Goal: Task Accomplishment & Management: Manage account settings

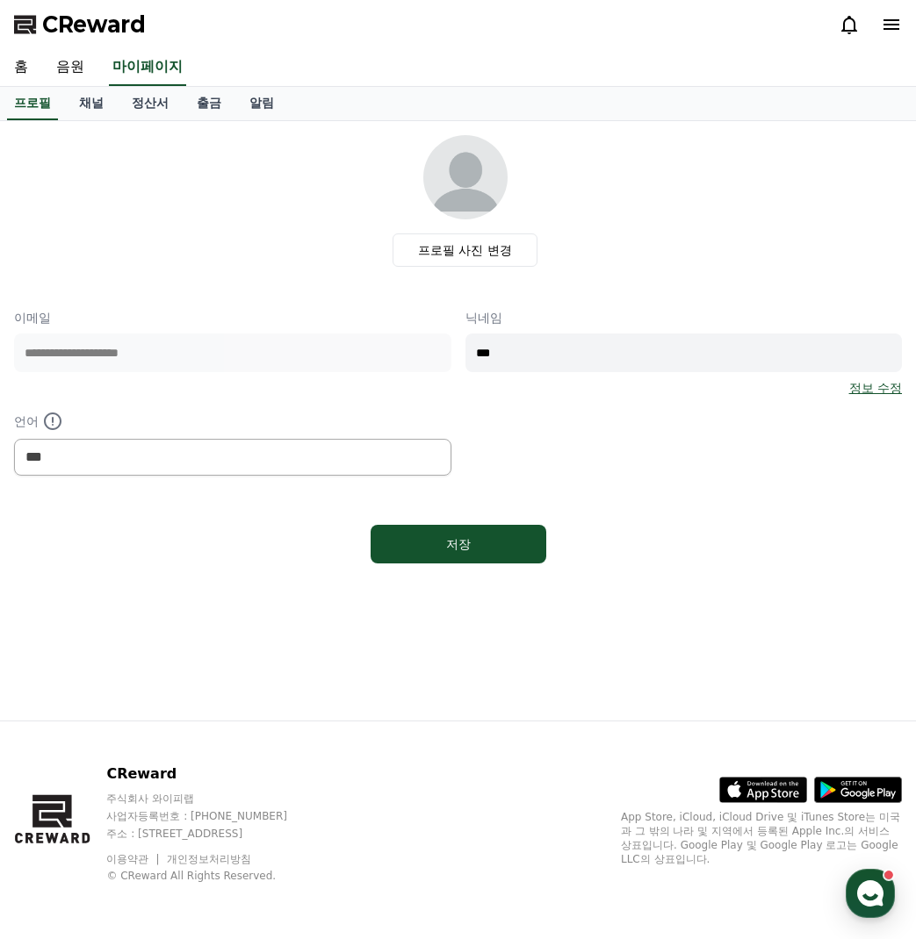
select select "**********"
click at [62, 69] on link "음원" at bounding box center [70, 67] width 56 height 37
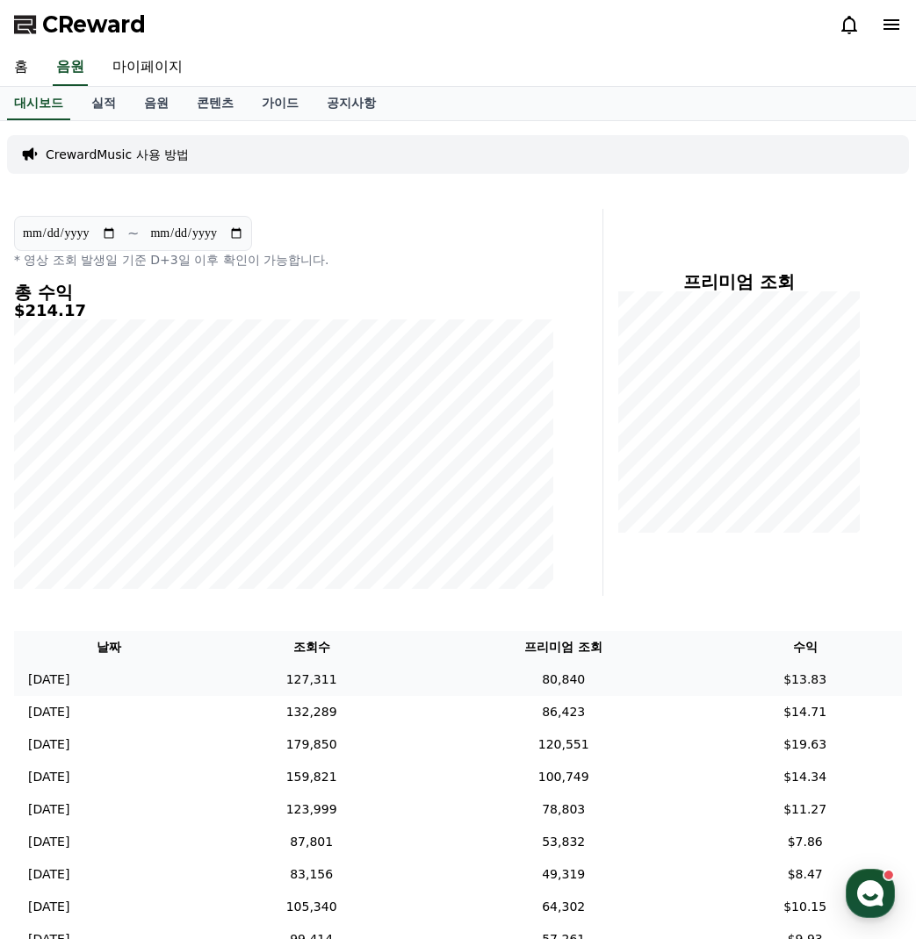
click at [419, 677] on td "127,311" at bounding box center [311, 680] width 215 height 32
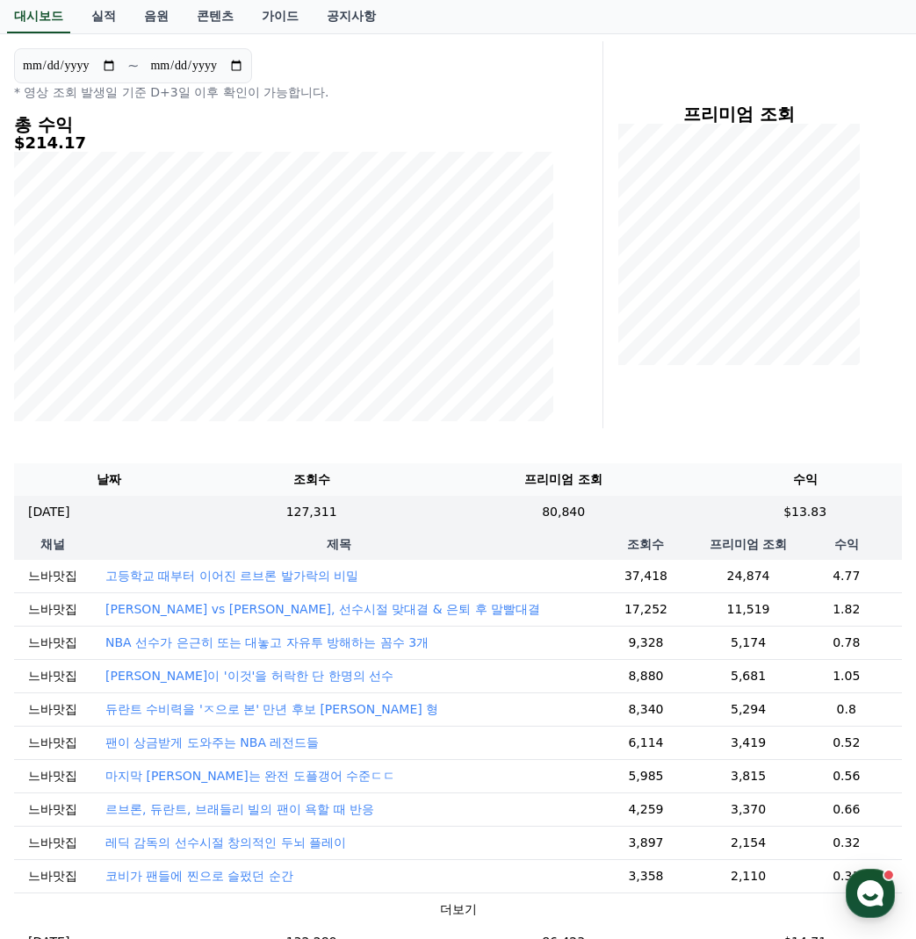
scroll to position [176, 0]
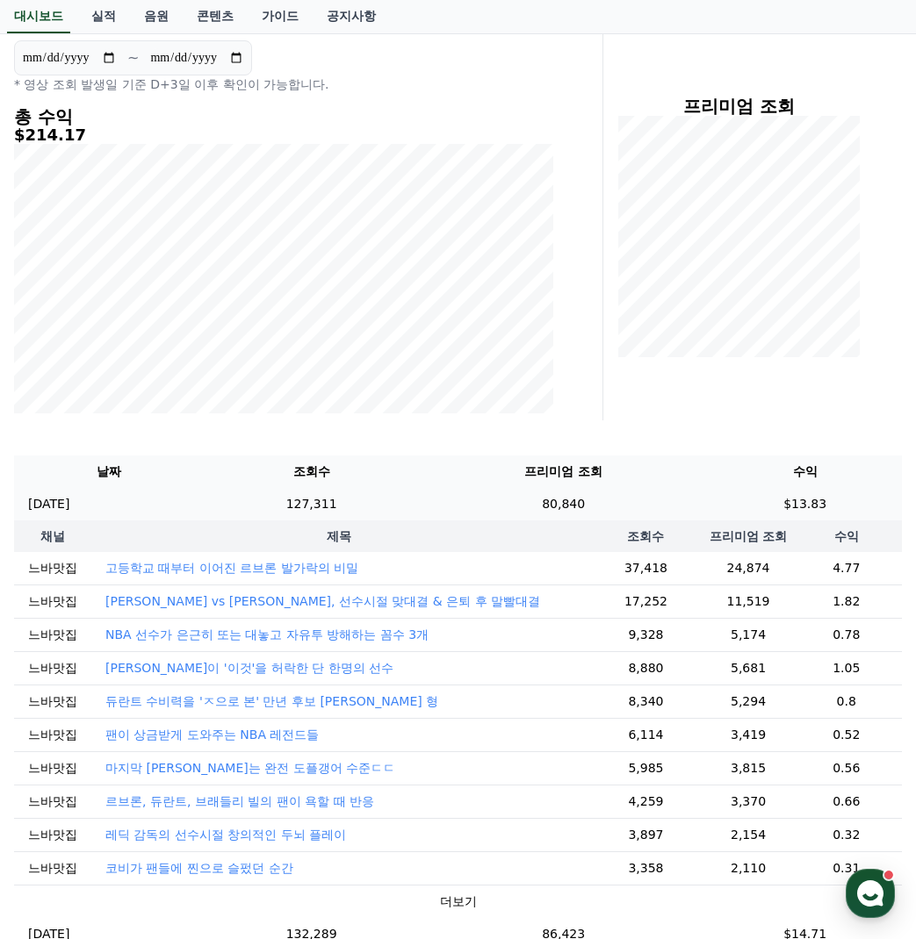
click at [623, 500] on td "80,840" at bounding box center [563, 504] width 289 height 32
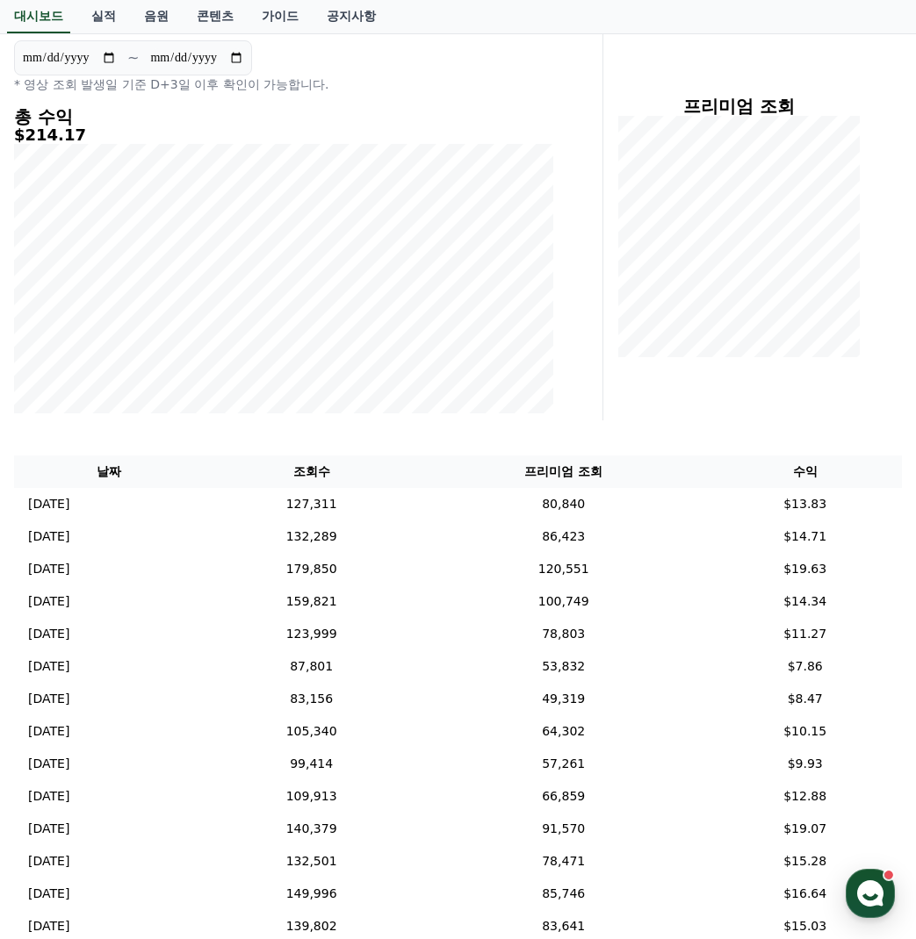
click at [725, 371] on div "프리미엄 조회" at bounding box center [759, 226] width 299 height 387
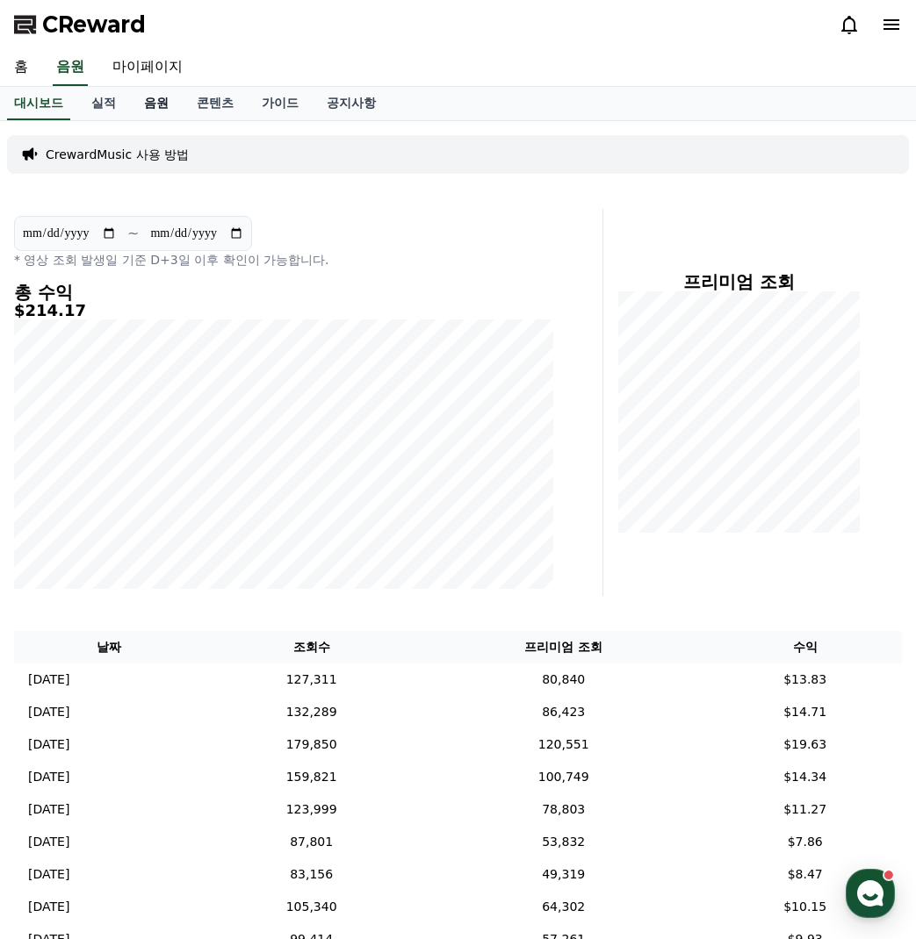
click at [152, 101] on link "음원" at bounding box center [156, 103] width 53 height 33
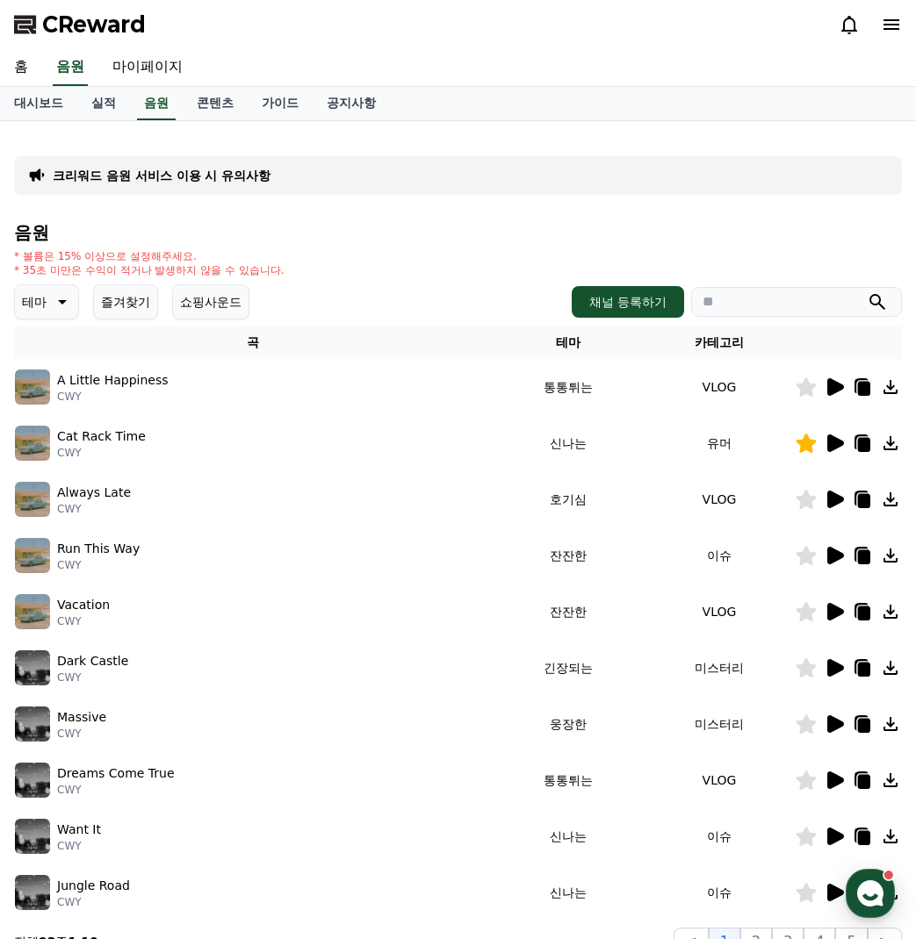
drag, startPoint x: 101, startPoint y: 307, endPoint x: 111, endPoint y: 301, distance: 11.4
click at [102, 309] on button "즐겨찾기" at bounding box center [125, 301] width 65 height 35
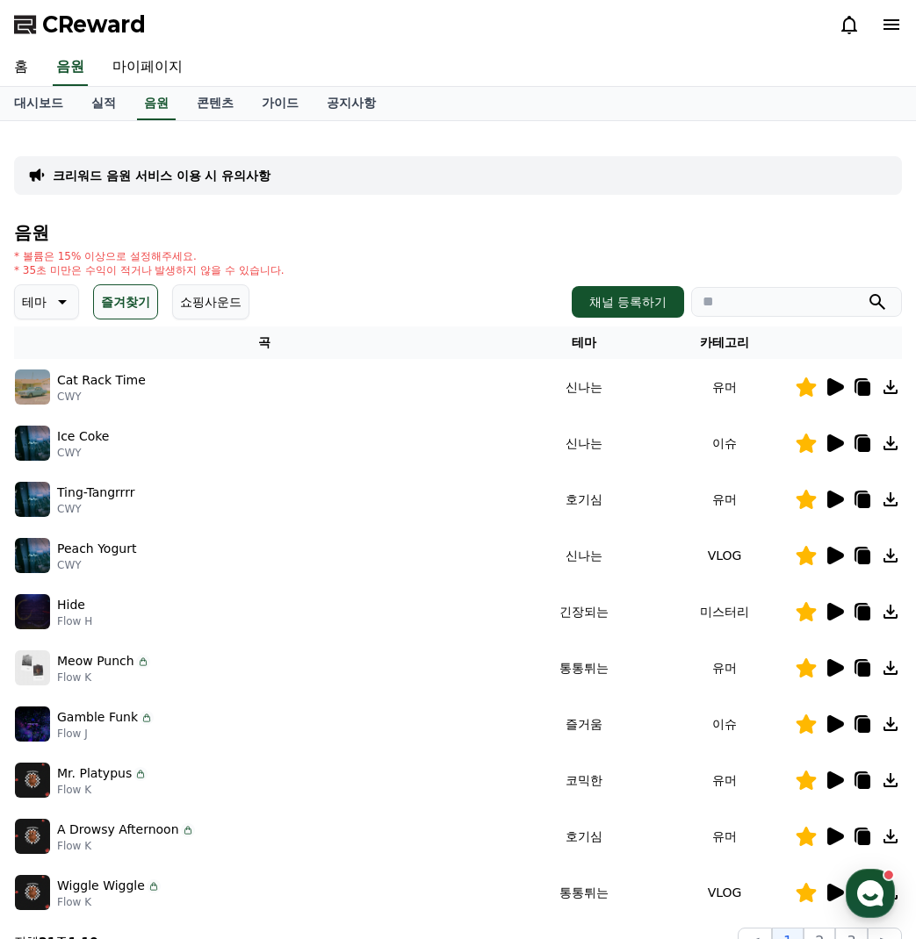
click at [826, 621] on icon at bounding box center [834, 611] width 21 height 21
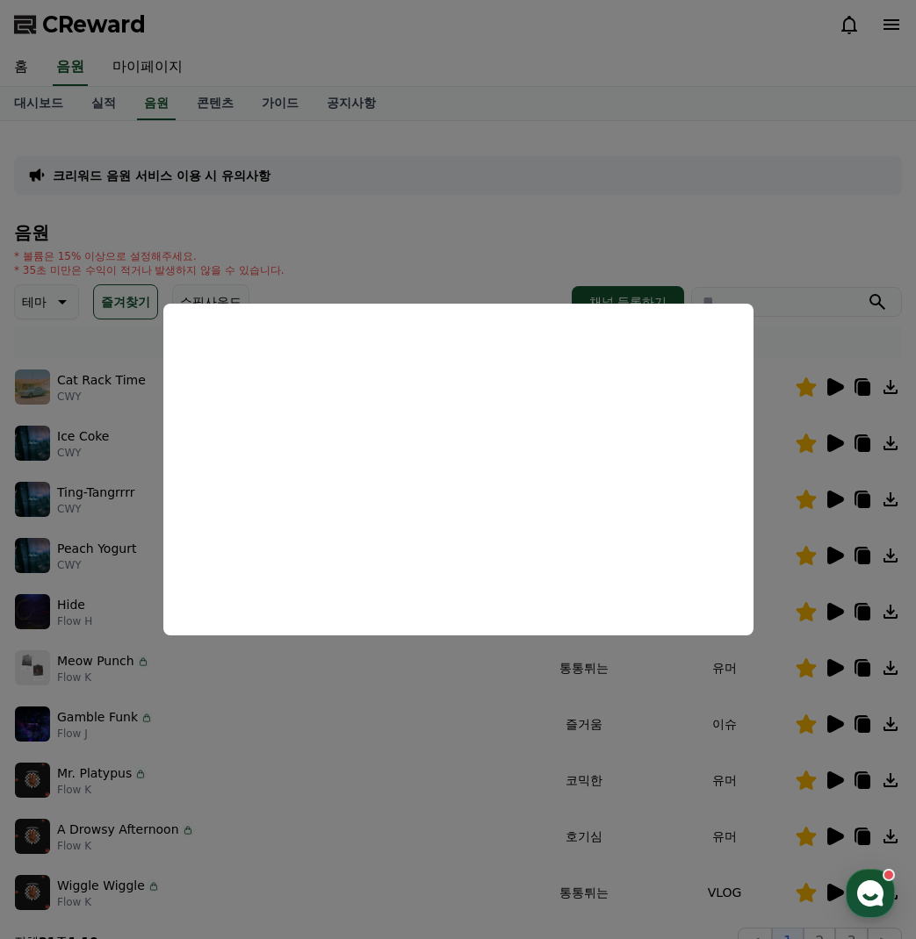
click at [428, 816] on button "close modal" at bounding box center [458, 469] width 916 height 939
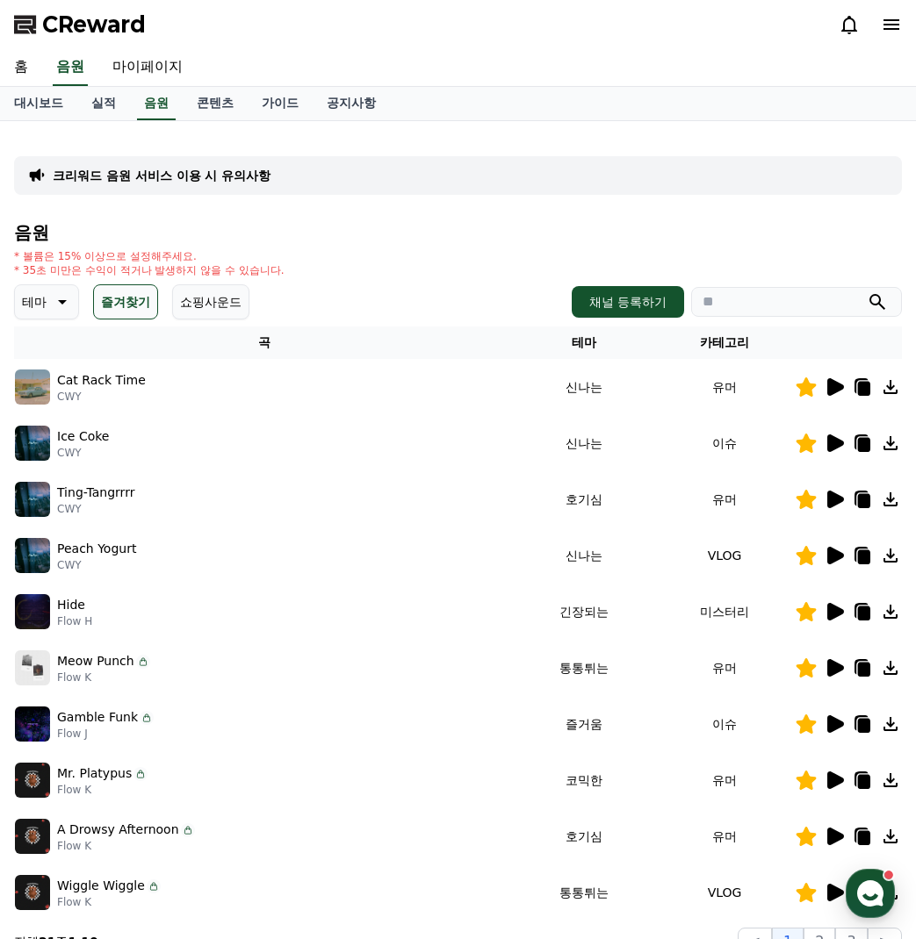
click at [838, 611] on icon at bounding box center [835, 612] width 17 height 18
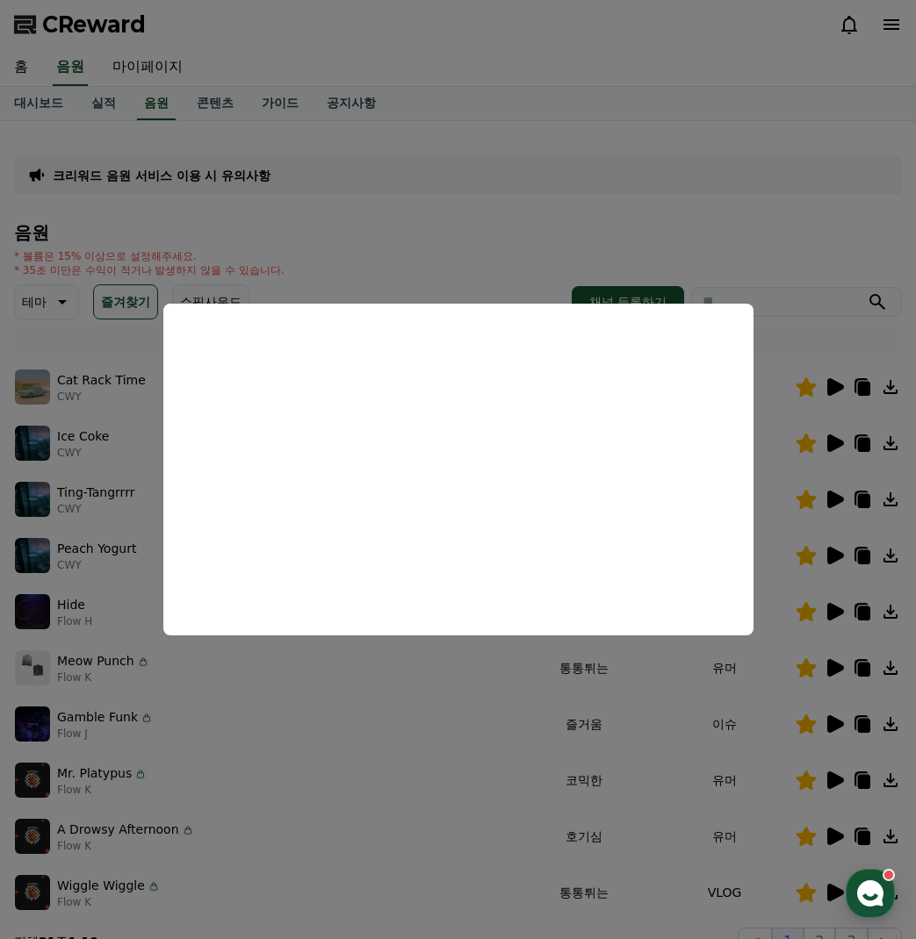
click at [376, 766] on button "close modal" at bounding box center [458, 469] width 916 height 939
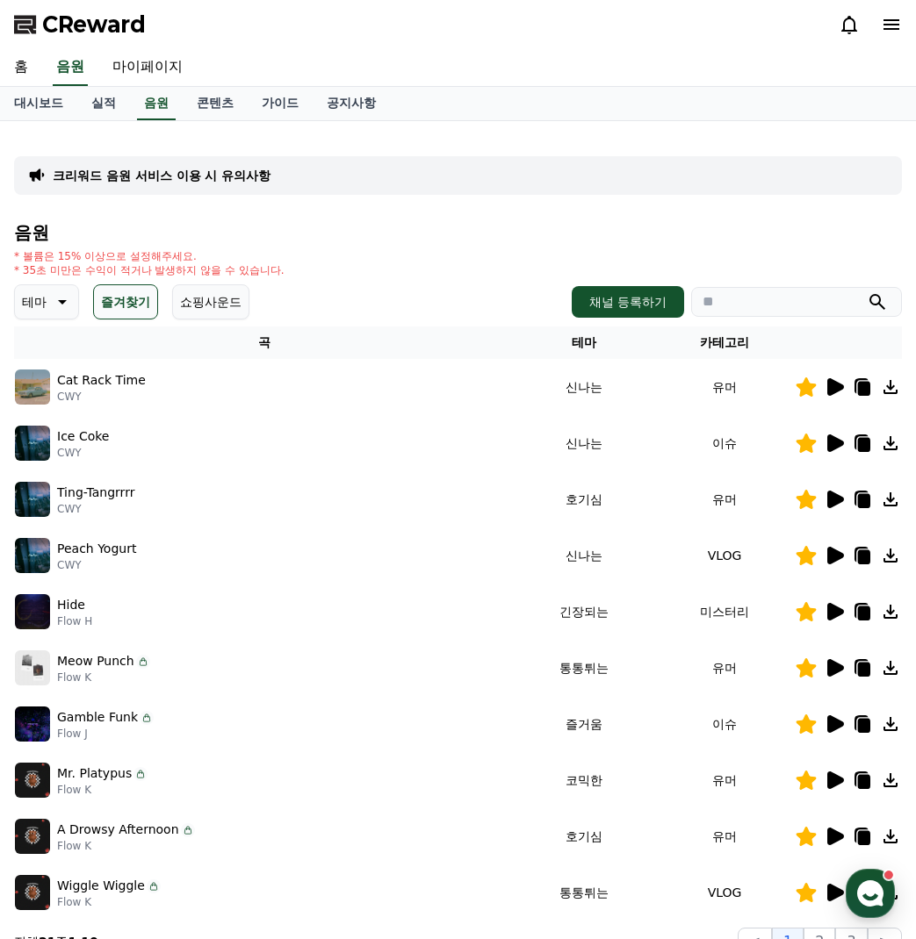
click at [860, 609] on icon at bounding box center [864, 614] width 12 height 14
drag, startPoint x: 490, startPoint y: 555, endPoint x: 401, endPoint y: 356, distance: 217.3
click at [488, 536] on td "Peach Yogurt CWY" at bounding box center [264, 556] width 500 height 56
